Goal: Find specific page/section: Locate a particular part of the current website

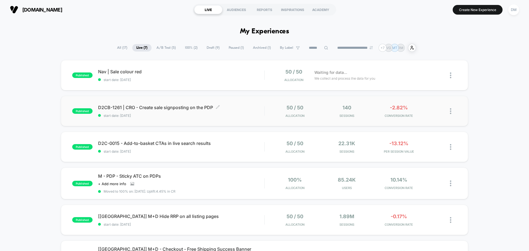
click at [191, 108] on span "D2CB-1261 | CRO - Create sale signposting on the PDP Click to edit experience d…" at bounding box center [181, 108] width 166 height 6
click at [183, 145] on span "D2C-0015 - Add-to-basket CTAs in live search results Click to edit experience d…" at bounding box center [181, 143] width 166 height 6
